Goal: Share content: Share content

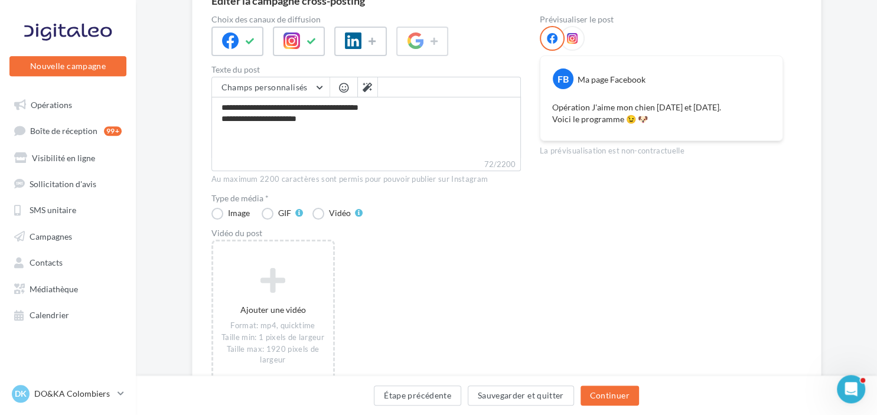
scroll to position [125, 0]
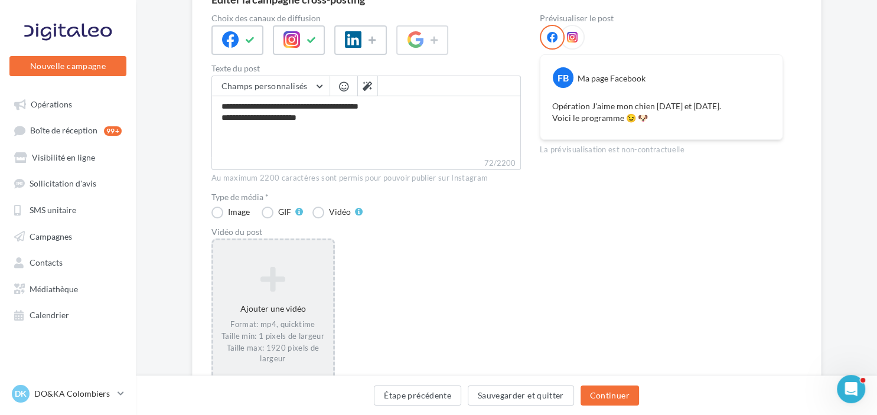
click at [266, 295] on div "Ajouter une vidéo Format: mp4, quicktime Taille min: 1 pixels de largeur Taille…" at bounding box center [273, 315] width 120 height 110
click at [251, 288] on icon at bounding box center [273, 279] width 110 height 28
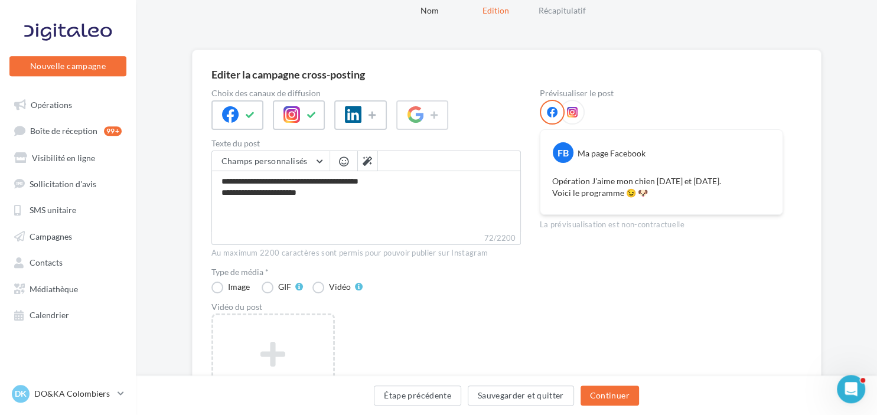
scroll to position [0, 0]
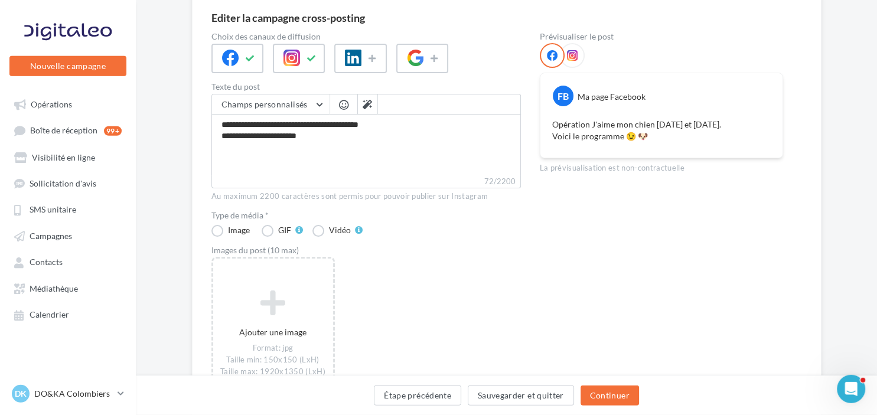
scroll to position [125, 0]
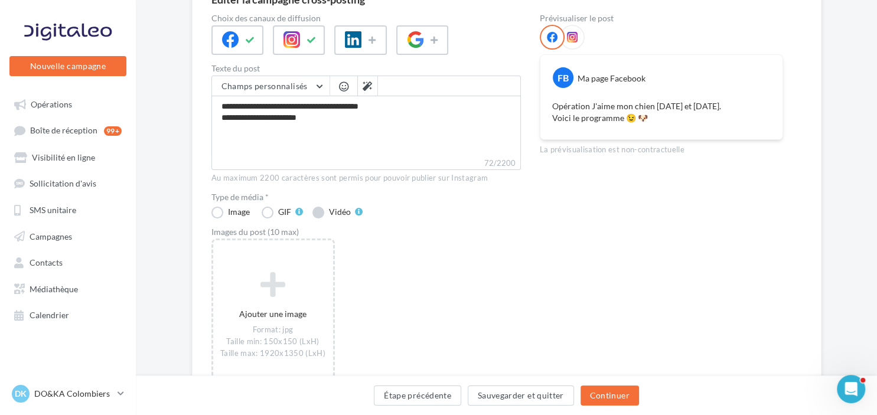
click at [318, 211] on label "Vidéo" at bounding box center [337, 213] width 50 height 12
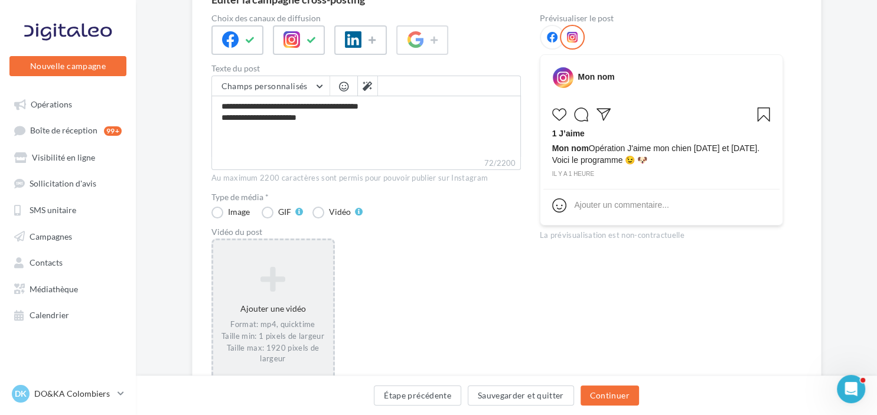
click at [268, 302] on div "Ajouter une vidéo Format: mp4, quicktime Taille min: 1 pixels de largeur Taille…" at bounding box center [273, 315] width 120 height 110
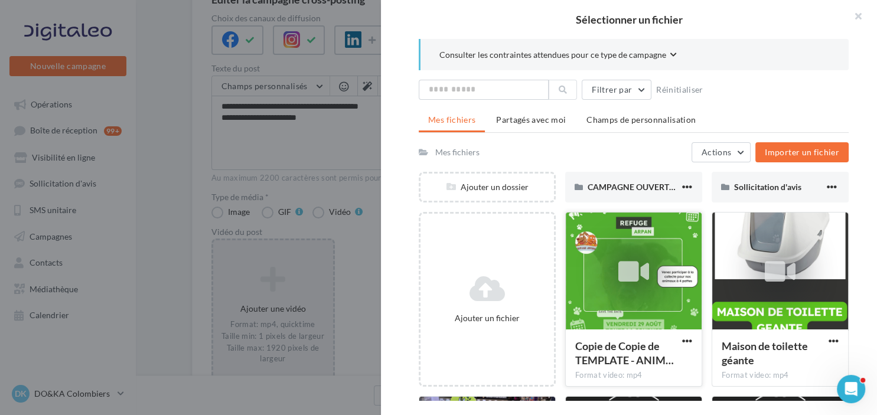
click at [688, 334] on div "Copie de Copie de TEMPLATE - ANIM… Format video: mp4" at bounding box center [633, 299] width 137 height 175
click at [690, 339] on span "button" at bounding box center [687, 341] width 10 height 10
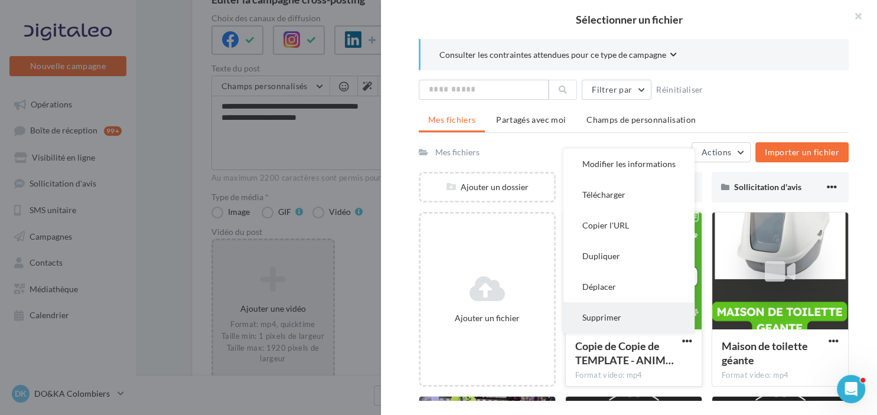
click at [635, 318] on button "Supprimer" at bounding box center [628, 317] width 131 height 31
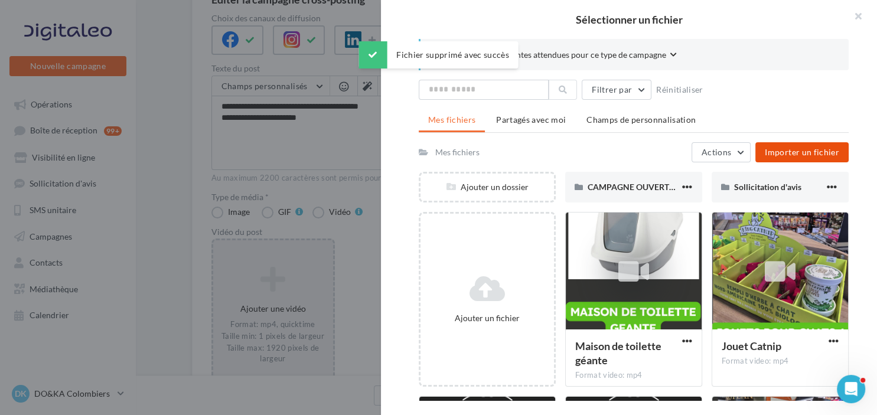
click at [788, 155] on span "Importer un fichier" at bounding box center [802, 152] width 74 height 10
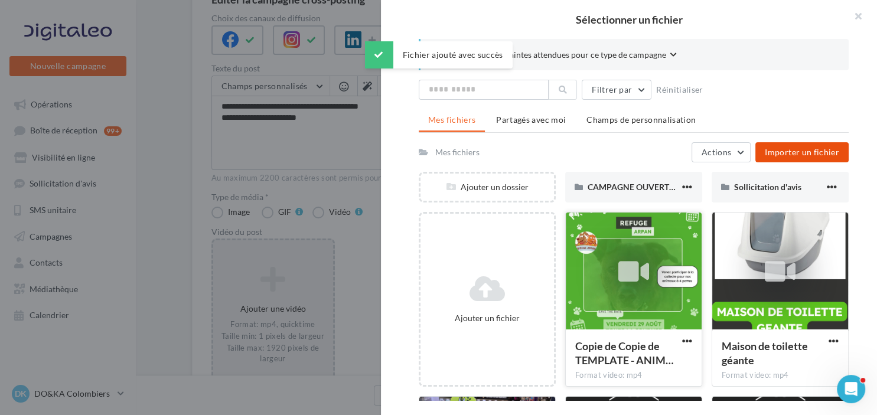
click at [637, 285] on icon at bounding box center [633, 271] width 31 height 27
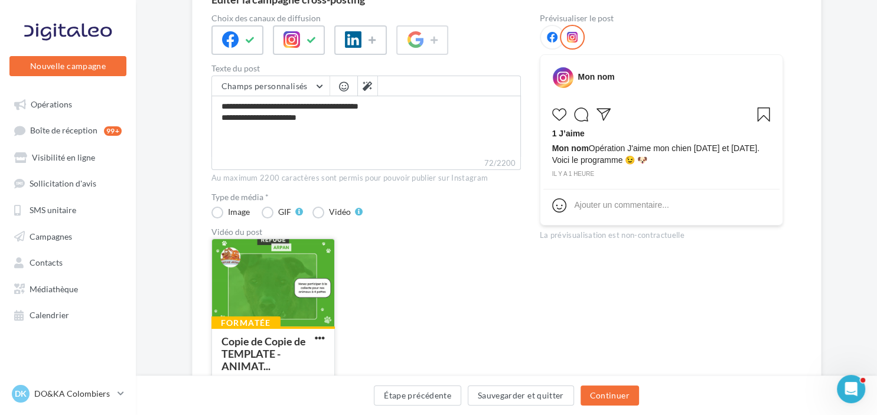
click at [261, 294] on div at bounding box center [273, 283] width 122 height 89
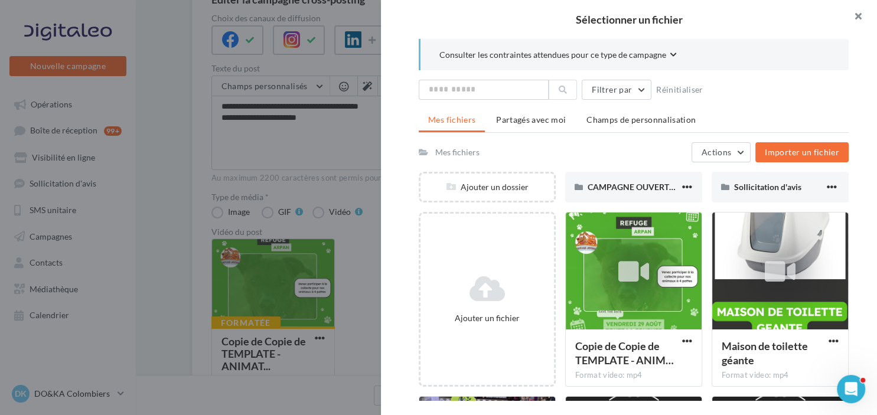
click at [859, 21] on button "button" at bounding box center [853, 17] width 47 height 35
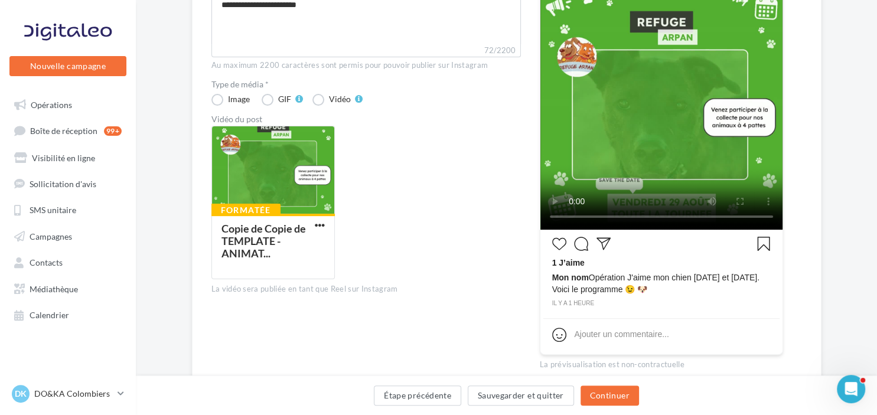
scroll to position [291, 0]
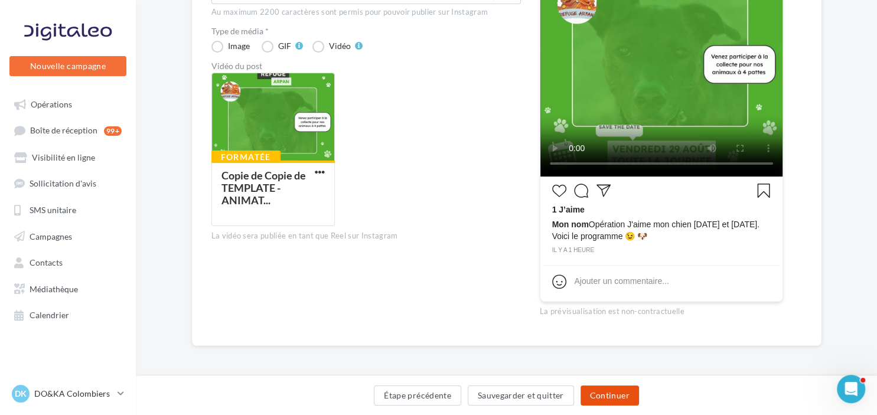
click at [611, 393] on button "Continuer" at bounding box center [610, 396] width 58 height 20
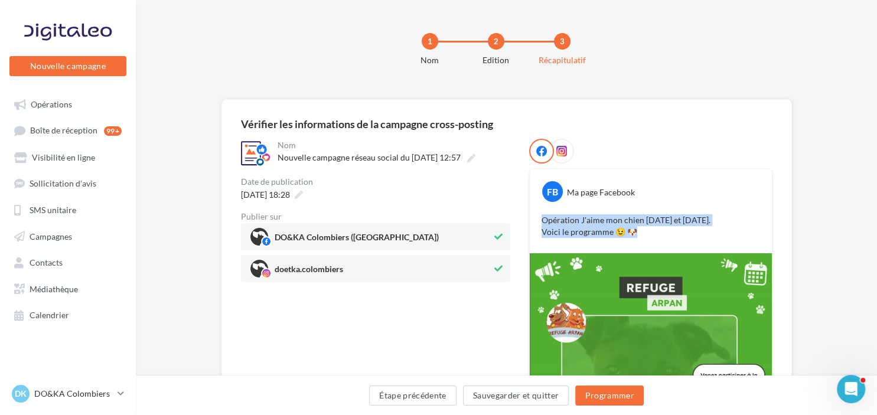
drag, startPoint x: 638, startPoint y: 229, endPoint x: 544, endPoint y: 218, distance: 94.5
click at [544, 218] on p "Opération J'aime mon chien [DATE] et [DATE]. Voici le programme 😉 🐶" at bounding box center [651, 226] width 219 height 24
copy p "Opération J'aime mon chien [DATE] et [DATE]. Voici le programme 😉 🐶"
